Goal: Task Accomplishment & Management: Use online tool/utility

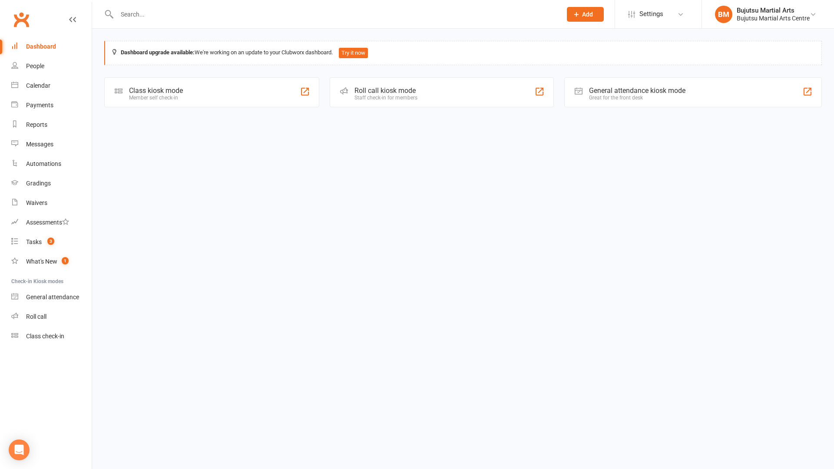
click at [34, 27] on div "Clubworx" at bounding box center [46, 25] width 92 height 32
click at [190, 92] on div "Class kiosk mode Member self check-in" at bounding box center [211, 92] width 215 height 30
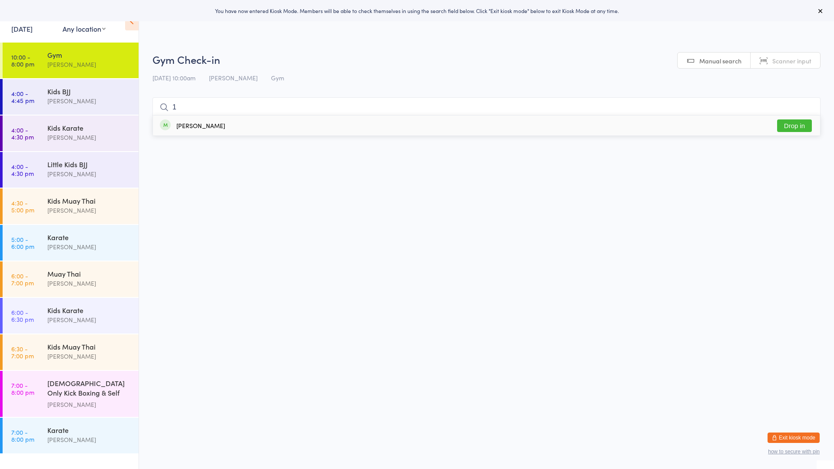
type input "1"
click at [797, 126] on button "Drop in" at bounding box center [794, 126] width 35 height 13
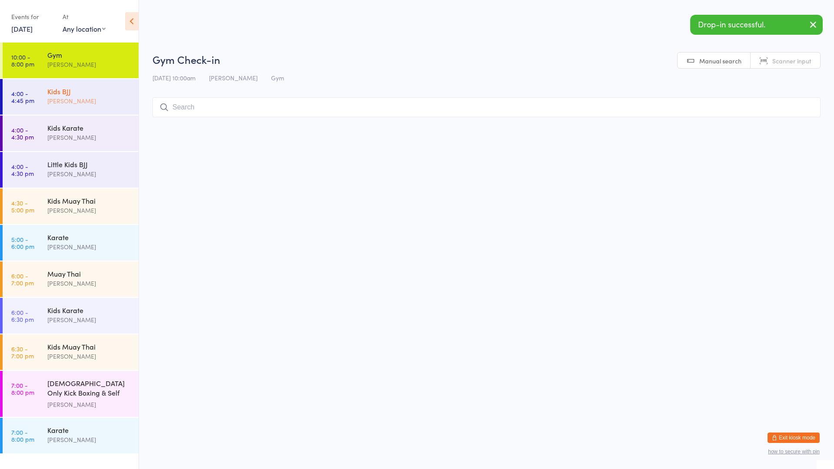
click at [98, 94] on div "Kids BJJ" at bounding box center [89, 91] width 84 height 10
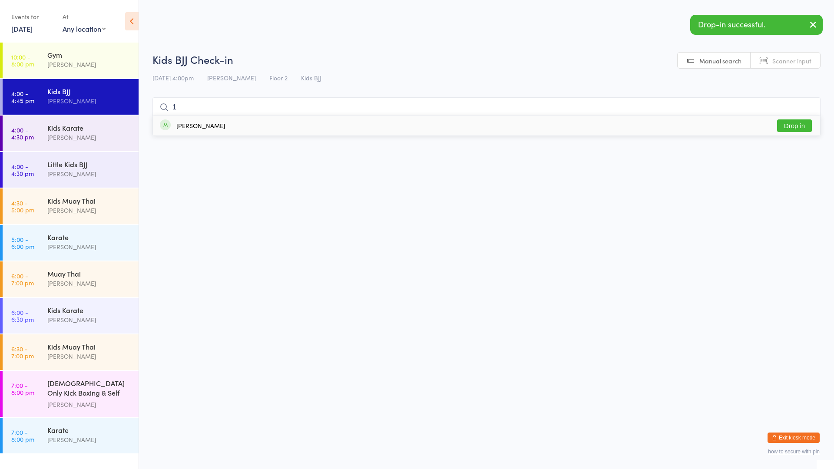
type input "1"
click at [792, 127] on button "Drop in" at bounding box center [794, 126] width 35 height 13
click at [98, 246] on div "[PERSON_NAME]" at bounding box center [89, 247] width 84 height 10
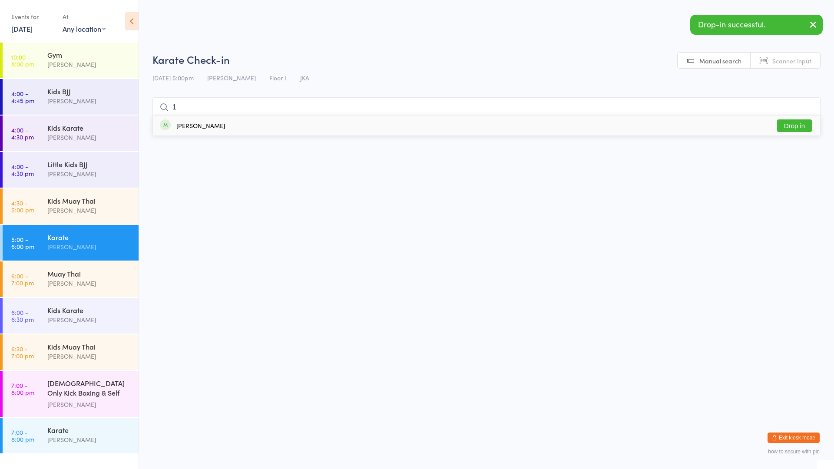
type input "1"
click at [793, 126] on button "Drop in" at bounding box center [794, 126] width 35 height 13
click at [86, 268] on div "Muay Thai [PERSON_NAME]" at bounding box center [92, 279] width 91 height 34
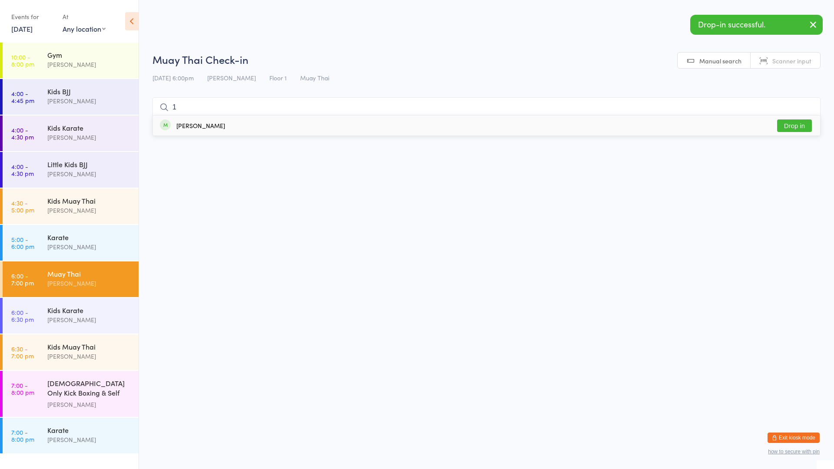
type input "1"
click at [801, 124] on button "Drop in" at bounding box center [794, 126] width 35 height 13
click at [92, 422] on div "Karate [PERSON_NAME]" at bounding box center [92, 435] width 91 height 34
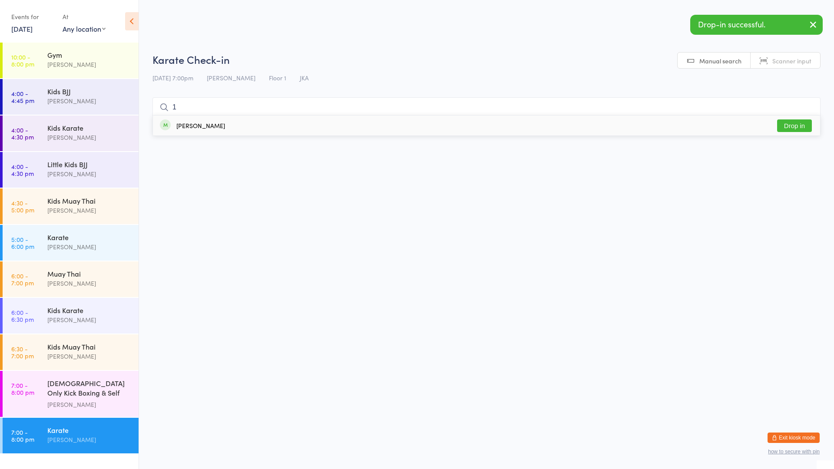
type input "1"
click at [798, 127] on button "Drop in" at bounding box center [794, 126] width 35 height 13
click at [59, 61] on div "[PERSON_NAME]" at bounding box center [89, 65] width 84 height 10
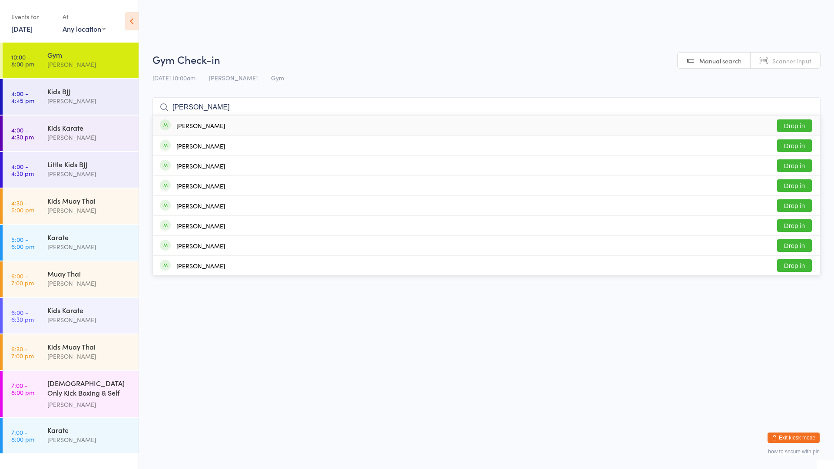
type input "[PERSON_NAME]"
click at [795, 123] on button "Drop in" at bounding box center [794, 126] width 35 height 13
